Goal: Find specific page/section

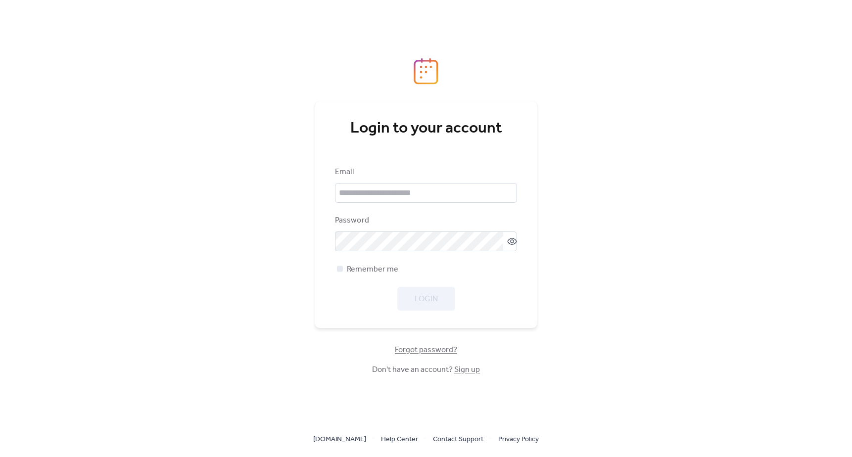
type input "**********"
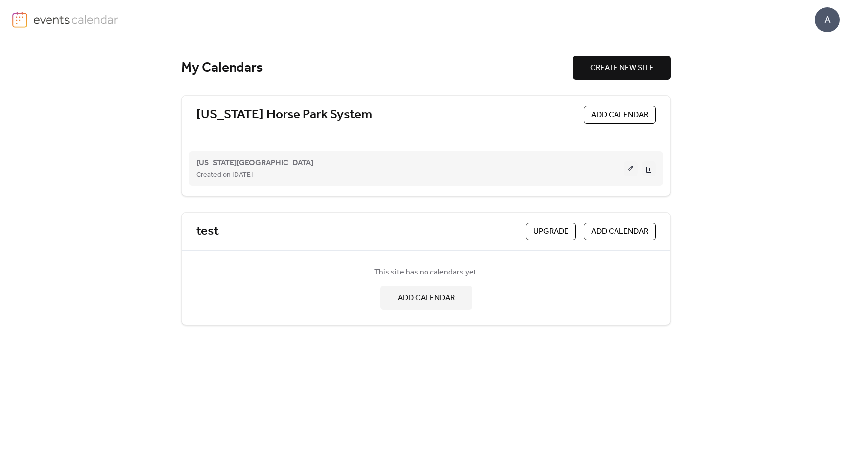
click at [249, 157] on span "[US_STATE][GEOGRAPHIC_DATA]" at bounding box center [255, 163] width 117 height 12
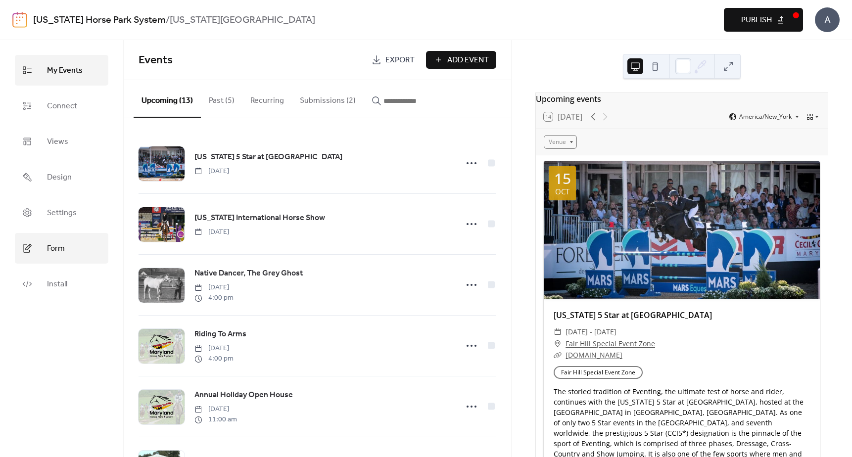
click at [66, 250] on link "Form" at bounding box center [62, 248] width 94 height 31
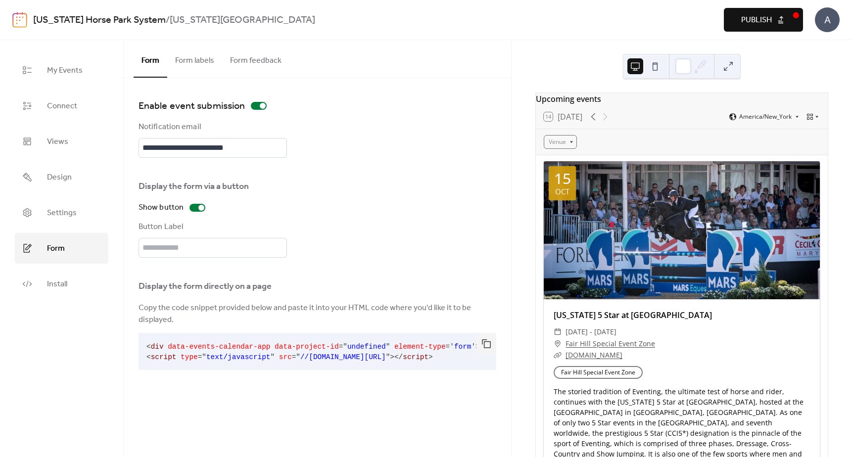
click at [259, 63] on button "Form feedback" at bounding box center [255, 58] width 67 height 37
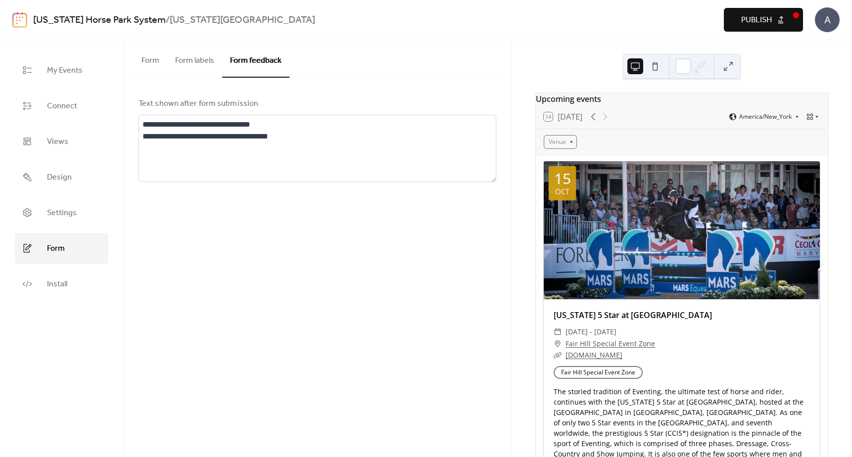
click at [137, 60] on button "Form" at bounding box center [151, 58] width 34 height 37
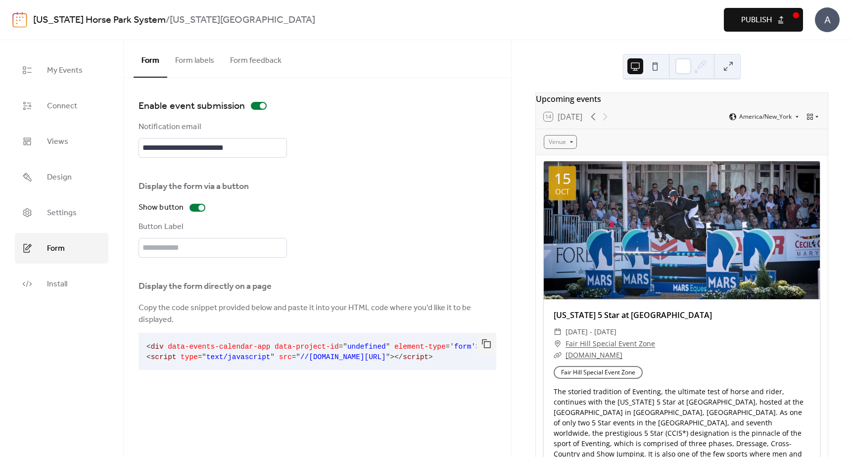
click at [836, 22] on div "A" at bounding box center [827, 19] width 25 height 25
click at [814, 90] on span "Sign out" at bounding box center [808, 88] width 29 height 12
